Goal: Information Seeking & Learning: Learn about a topic

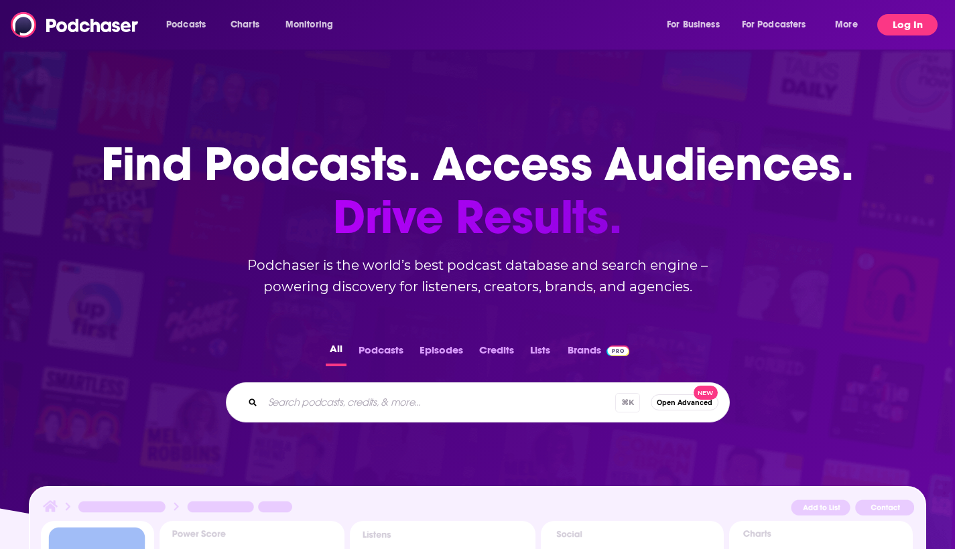
click at [904, 27] on button "Log In" at bounding box center [907, 24] width 60 height 21
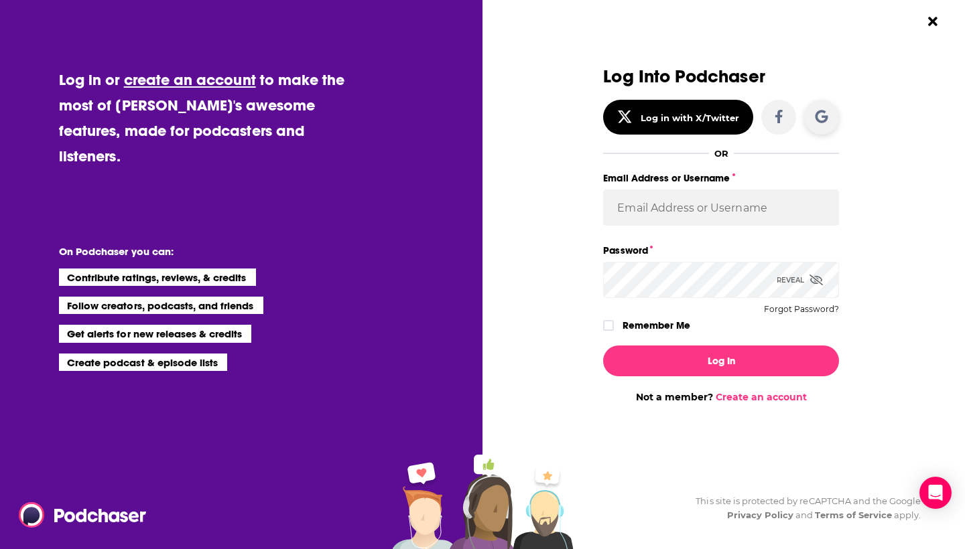
click at [823, 115] on icon "Dialog" at bounding box center [821, 116] width 13 height 13
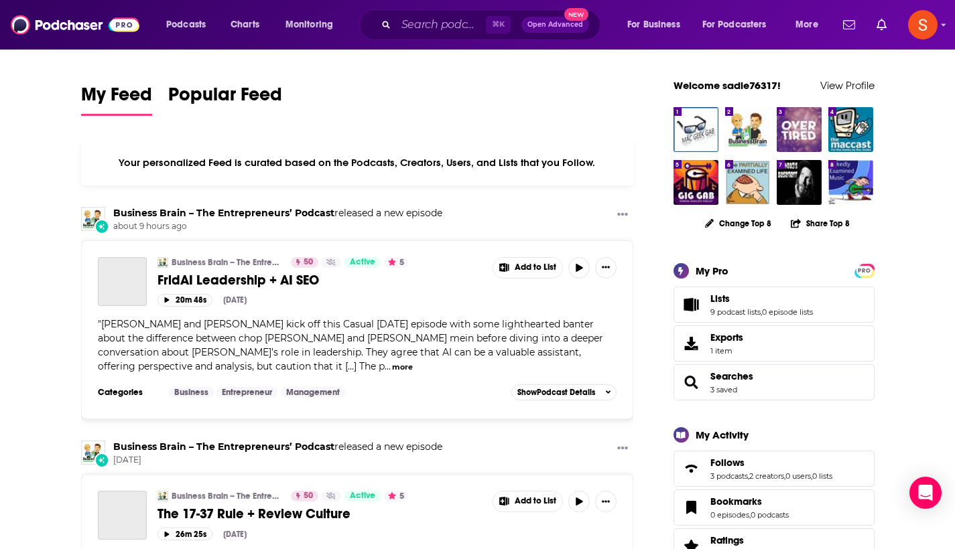
click at [545, 25] on span "Open Advanced" at bounding box center [555, 24] width 56 height 7
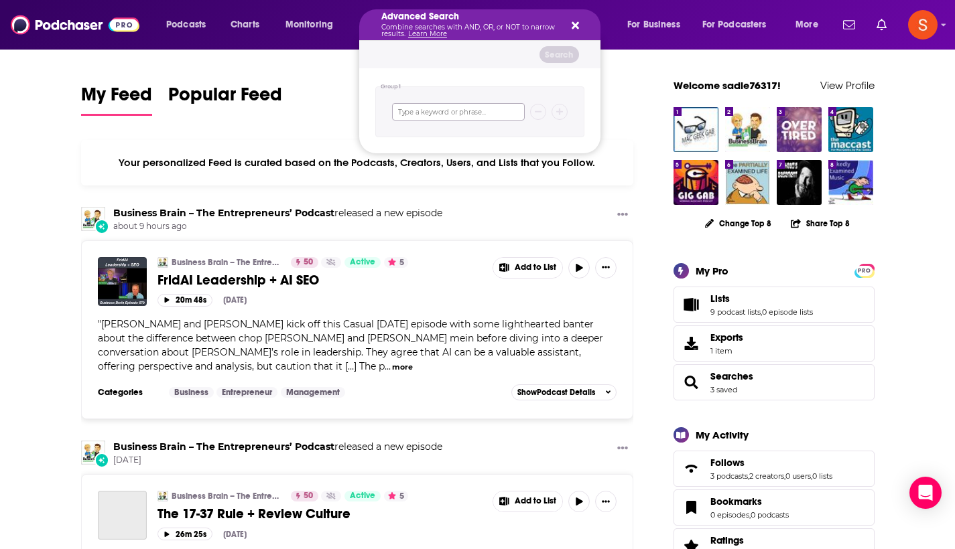
click at [451, 109] on input "Search podcasts, credits, & more..." at bounding box center [458, 111] width 133 height 17
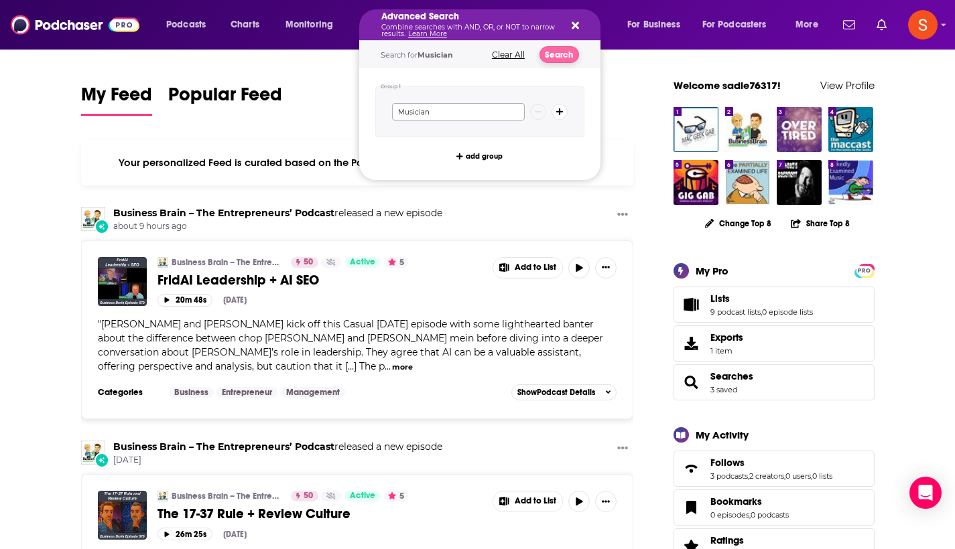
type input "Musician"
click at [551, 57] on button "Search" at bounding box center [559, 54] width 40 height 17
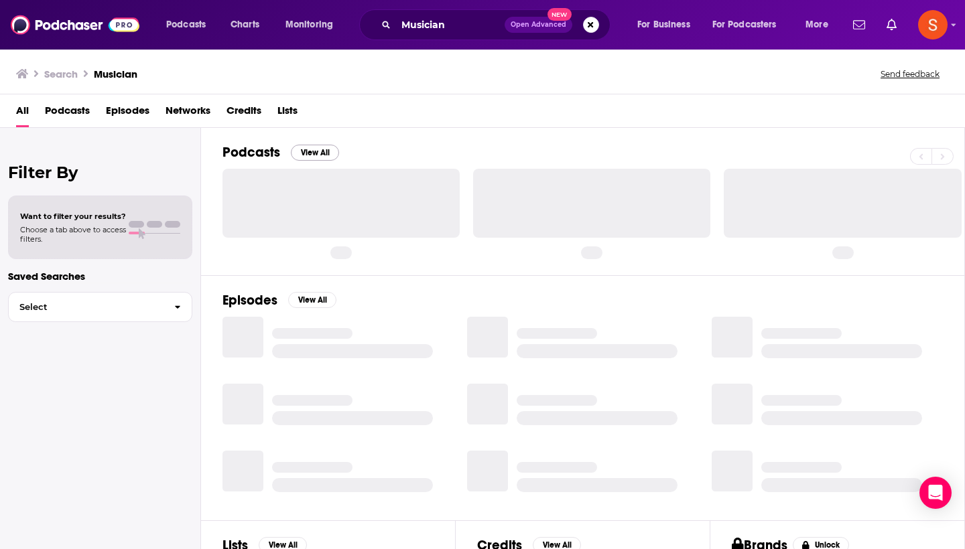
click at [296, 152] on button "View All" at bounding box center [315, 153] width 48 height 16
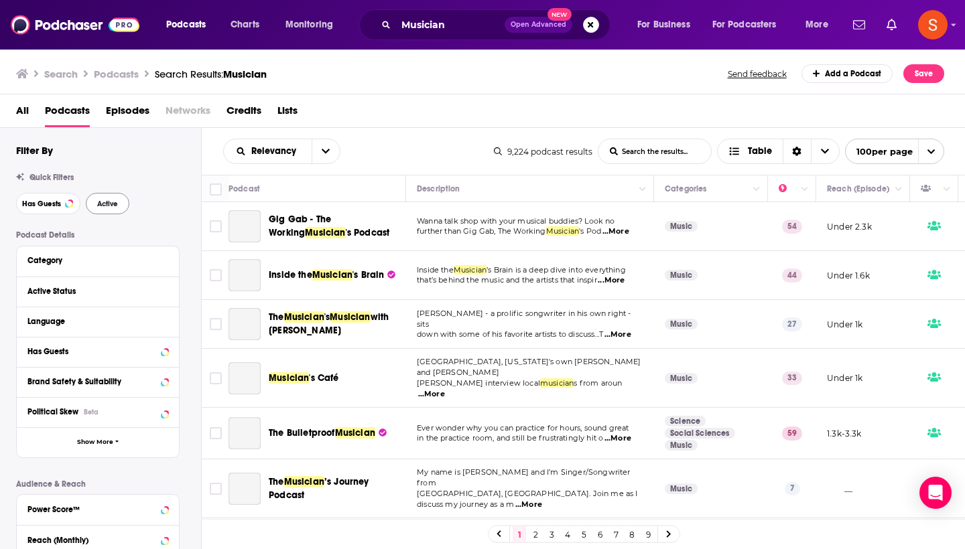
click at [106, 206] on span "Active" at bounding box center [107, 203] width 21 height 7
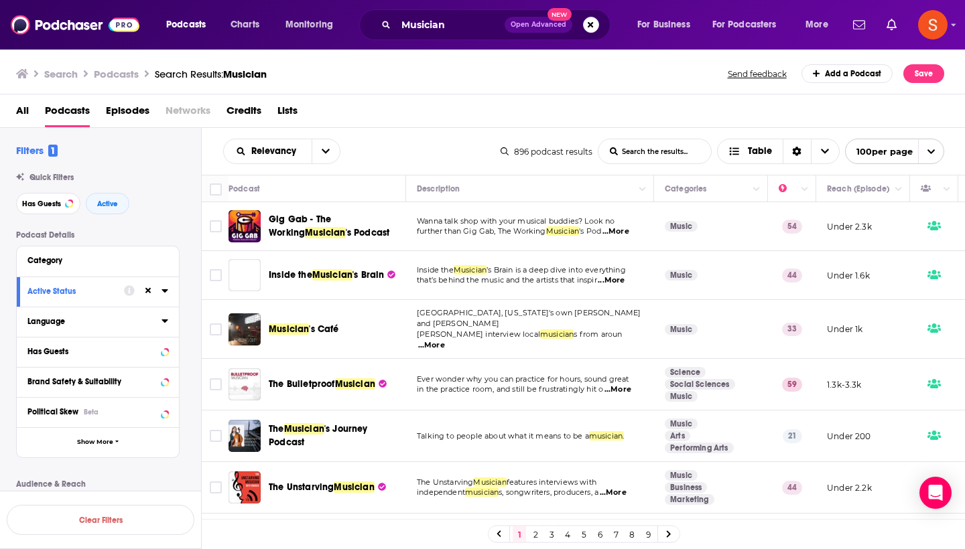
click at [165, 321] on icon at bounding box center [164, 321] width 6 height 3
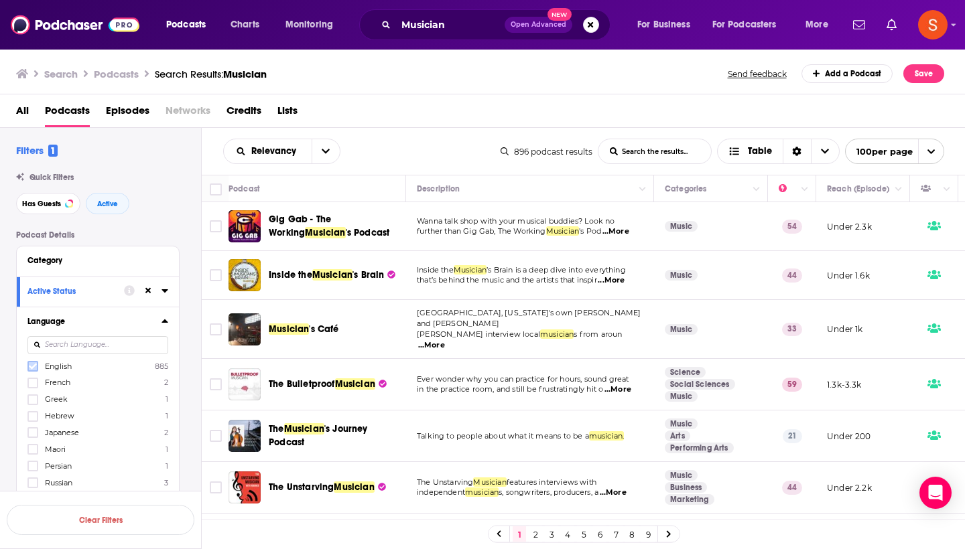
click at [36, 368] on icon at bounding box center [33, 366] width 8 height 8
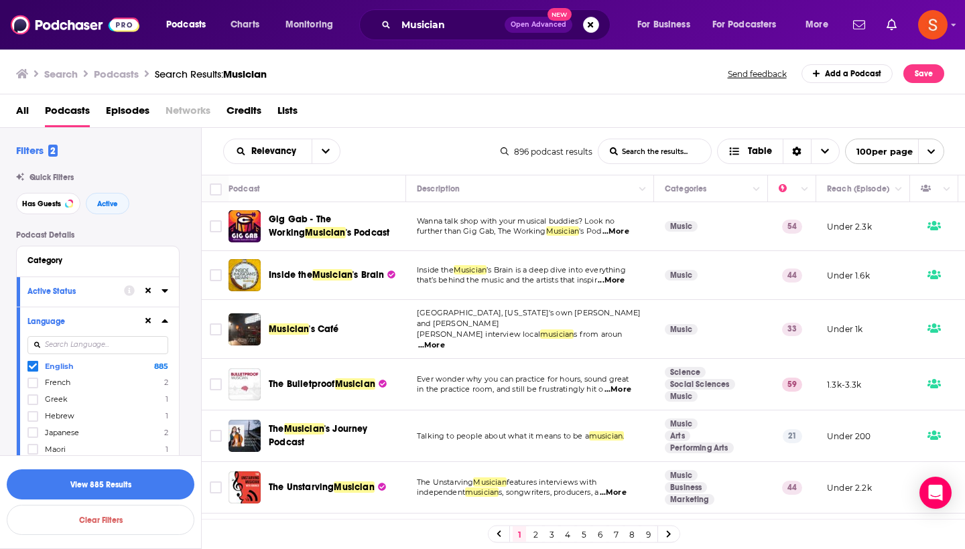
click at [164, 321] on icon at bounding box center [164, 321] width 6 height 3
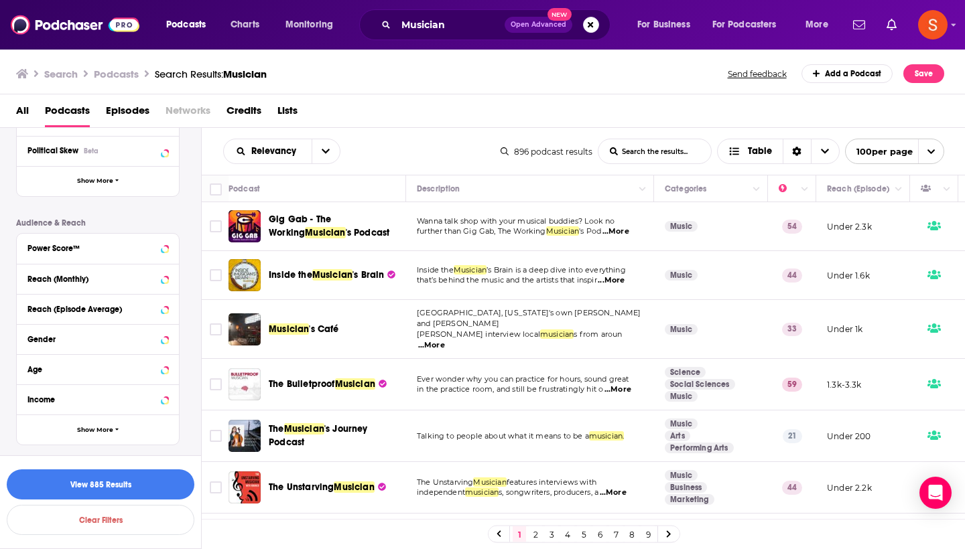
scroll to position [261, 0]
click at [149, 249] on icon at bounding box center [148, 248] width 11 height 11
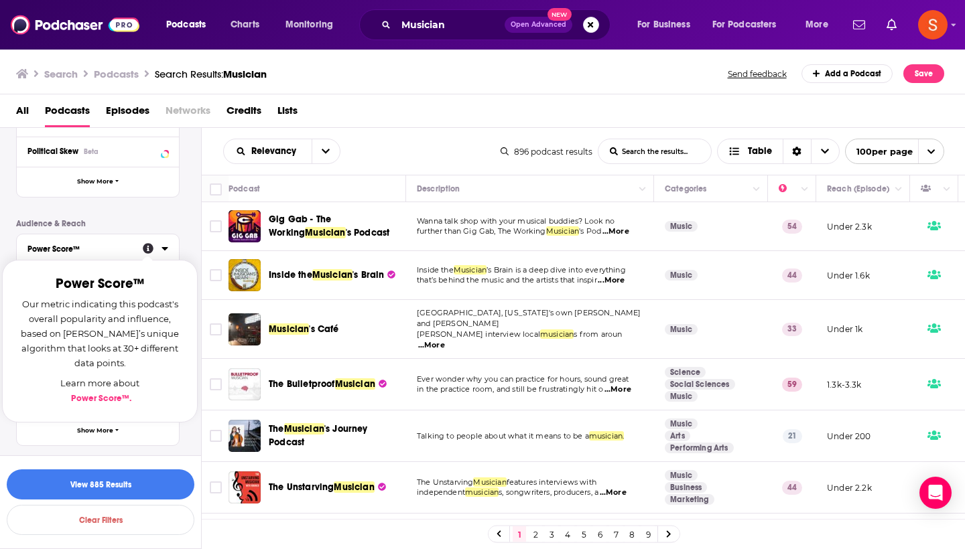
click at [149, 249] on icon at bounding box center [148, 248] width 11 height 11
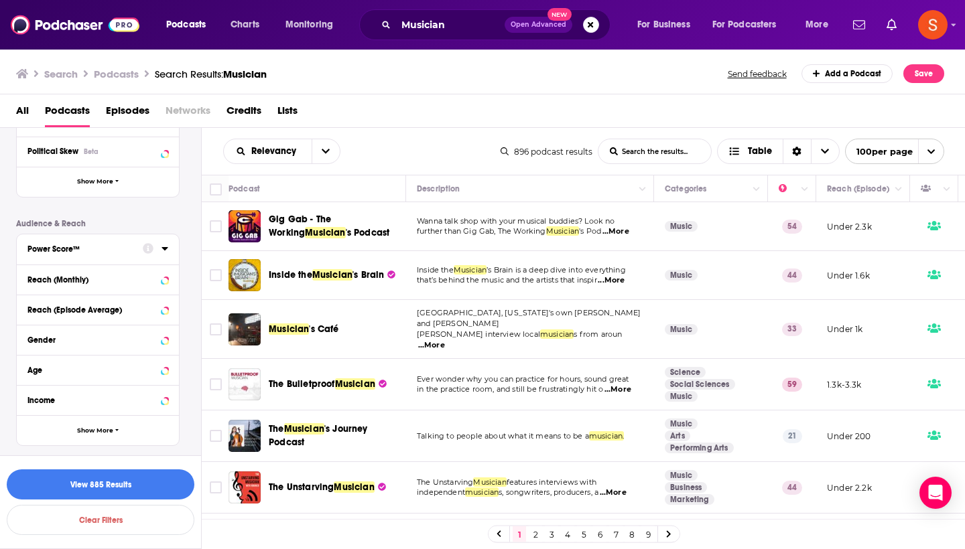
click at [166, 245] on icon at bounding box center [164, 248] width 7 height 11
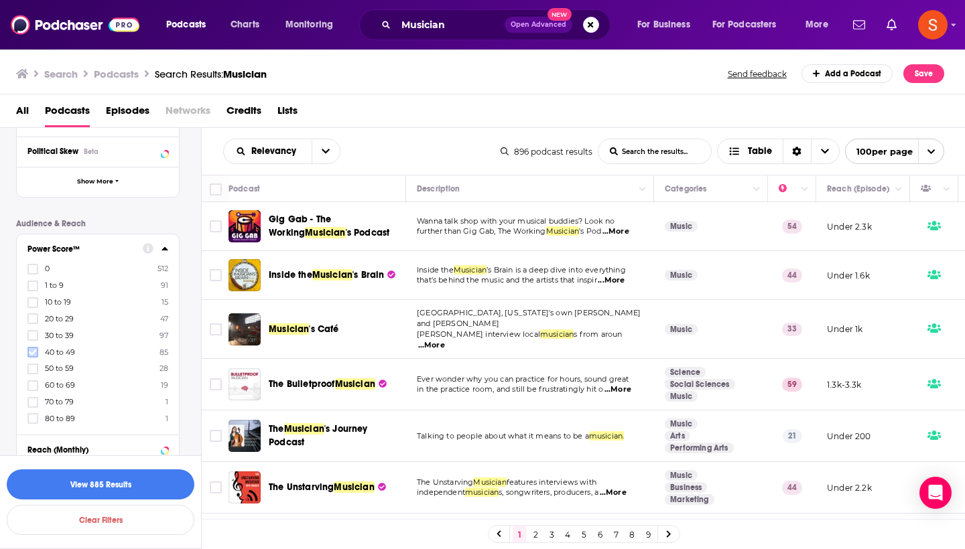
click at [31, 354] on icon at bounding box center [33, 353] width 8 height 6
click at [31, 369] on icon at bounding box center [33, 369] width 8 height 6
click at [30, 382] on icon at bounding box center [33, 386] width 8 height 8
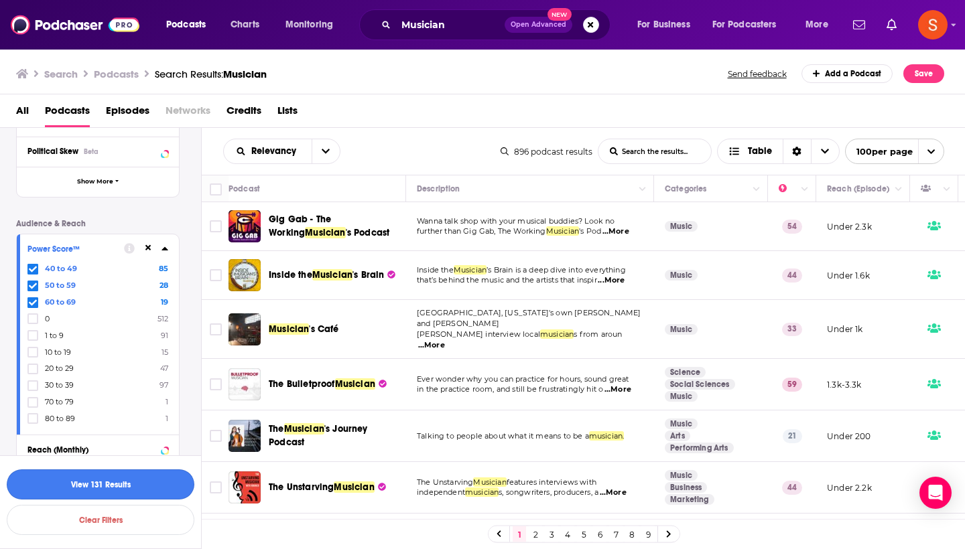
click at [79, 479] on button "View 131 Results" at bounding box center [101, 485] width 188 height 30
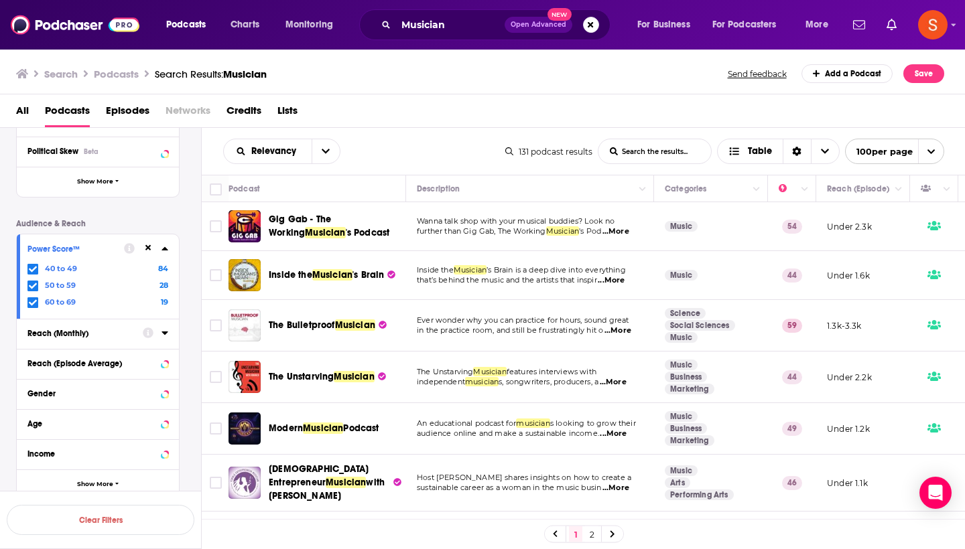
click at [728, 281] on td "Music" at bounding box center [711, 275] width 114 height 49
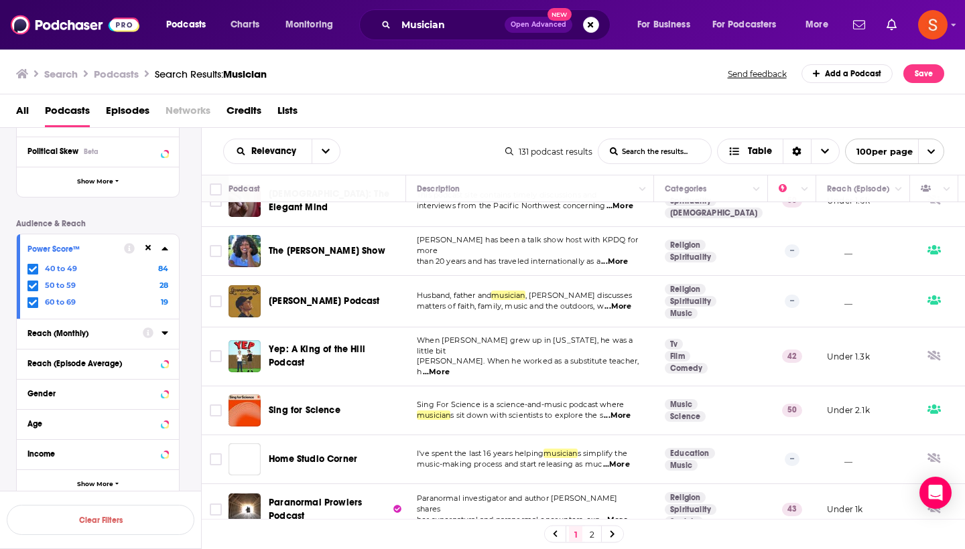
scroll to position [4763, 0]
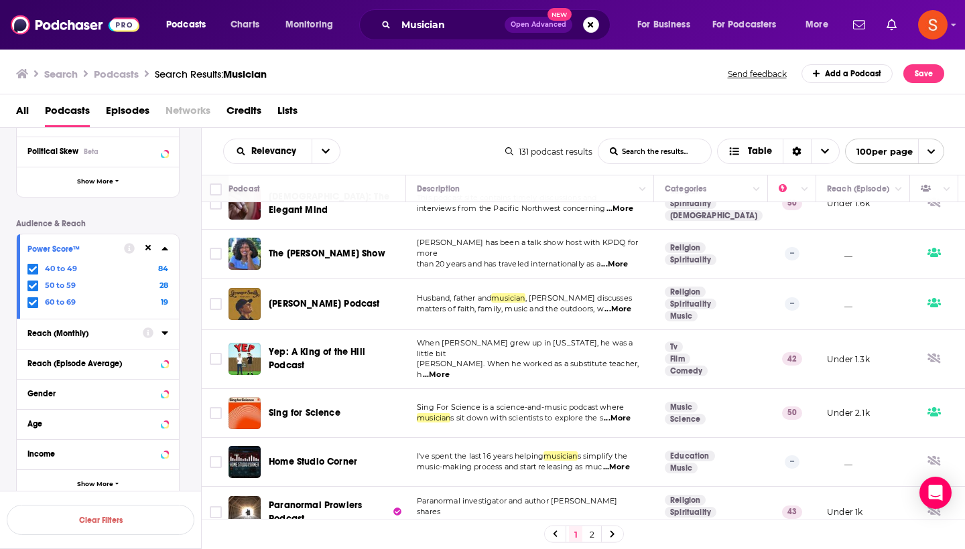
click at [590, 533] on link "2" at bounding box center [591, 535] width 13 height 16
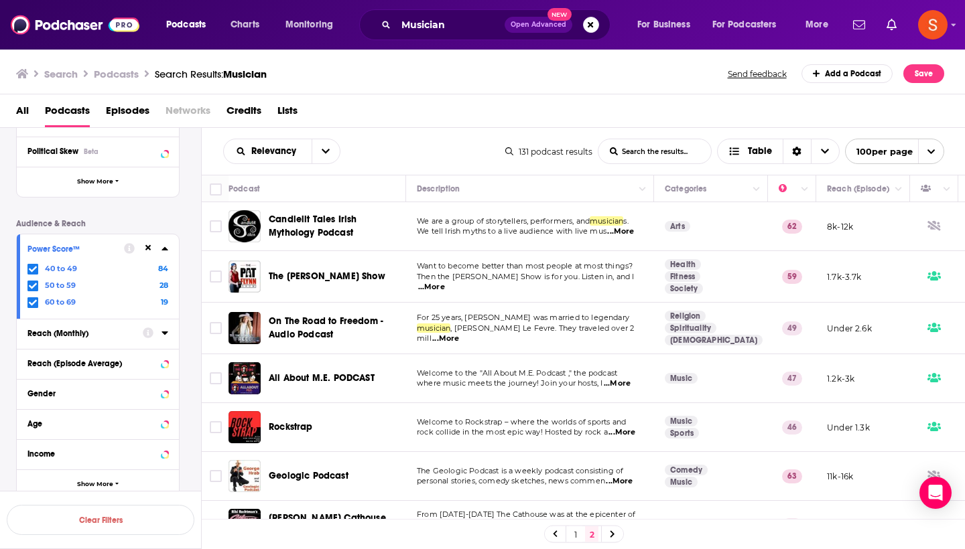
click at [724, 283] on td "Health Fitness Society" at bounding box center [711, 277] width 114 height 52
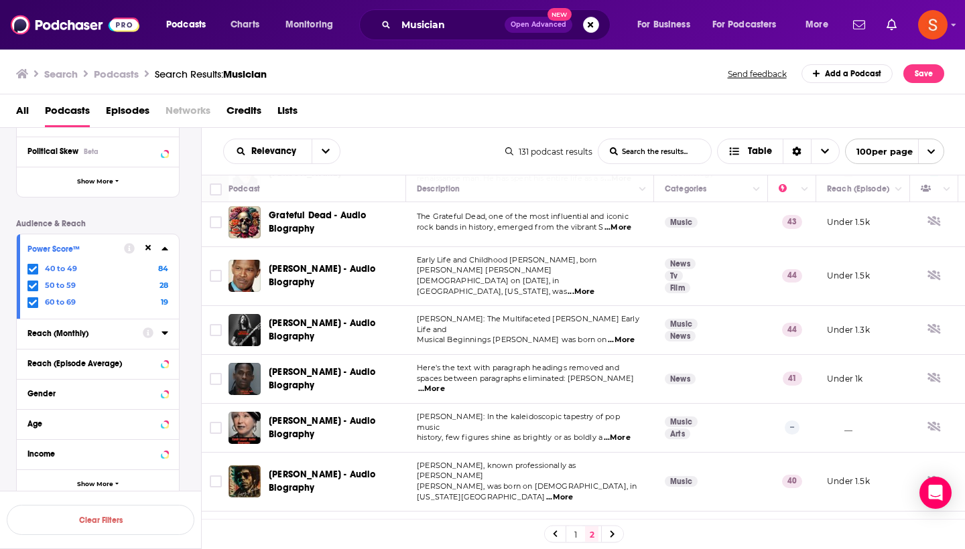
scroll to position [1280, 0]
